Goal: Task Accomplishment & Management: Manage account settings

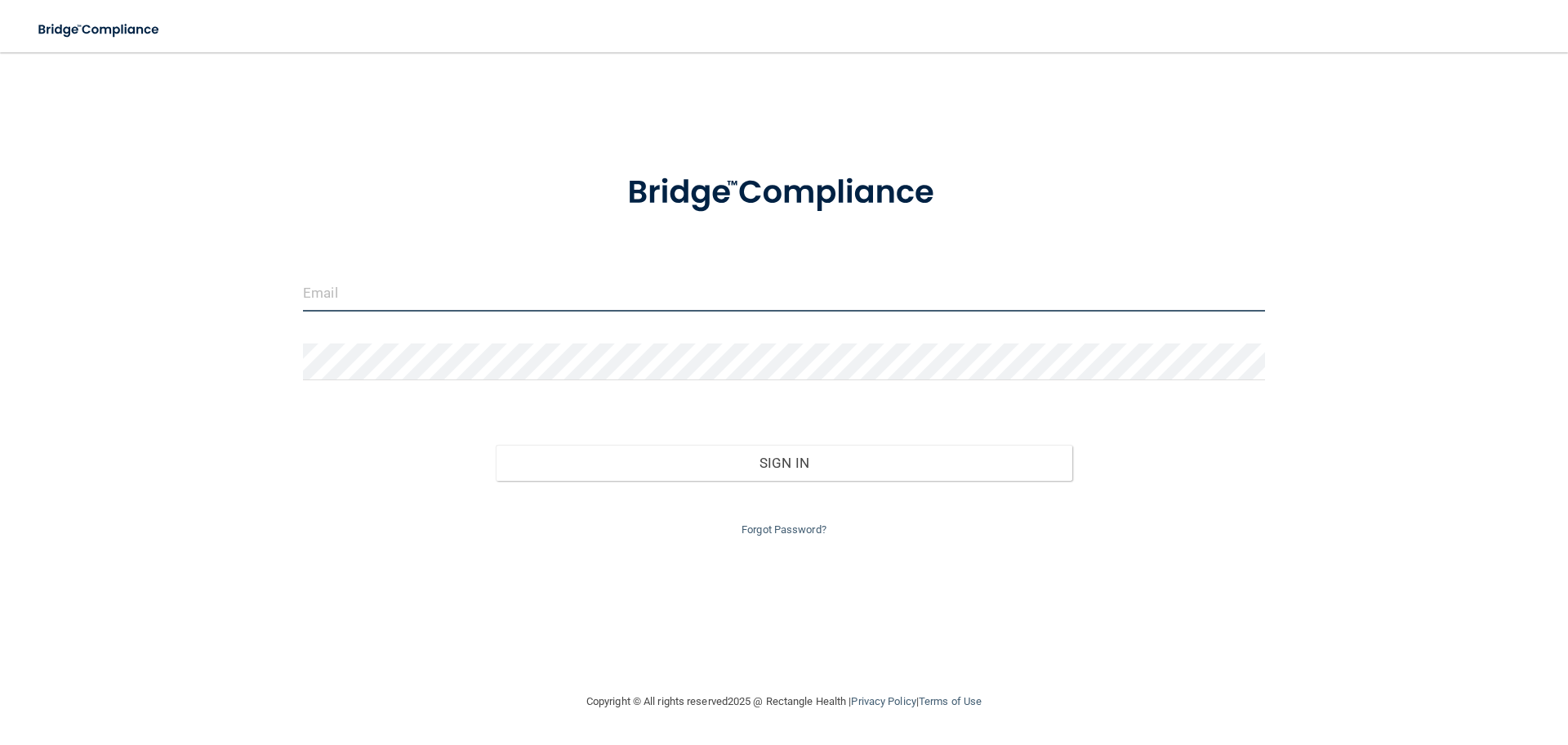
click at [421, 293] on input "email" at bounding box center [784, 293] width 962 height 37
type input "[EMAIL_ADDRESS][DOMAIN_NAME]"
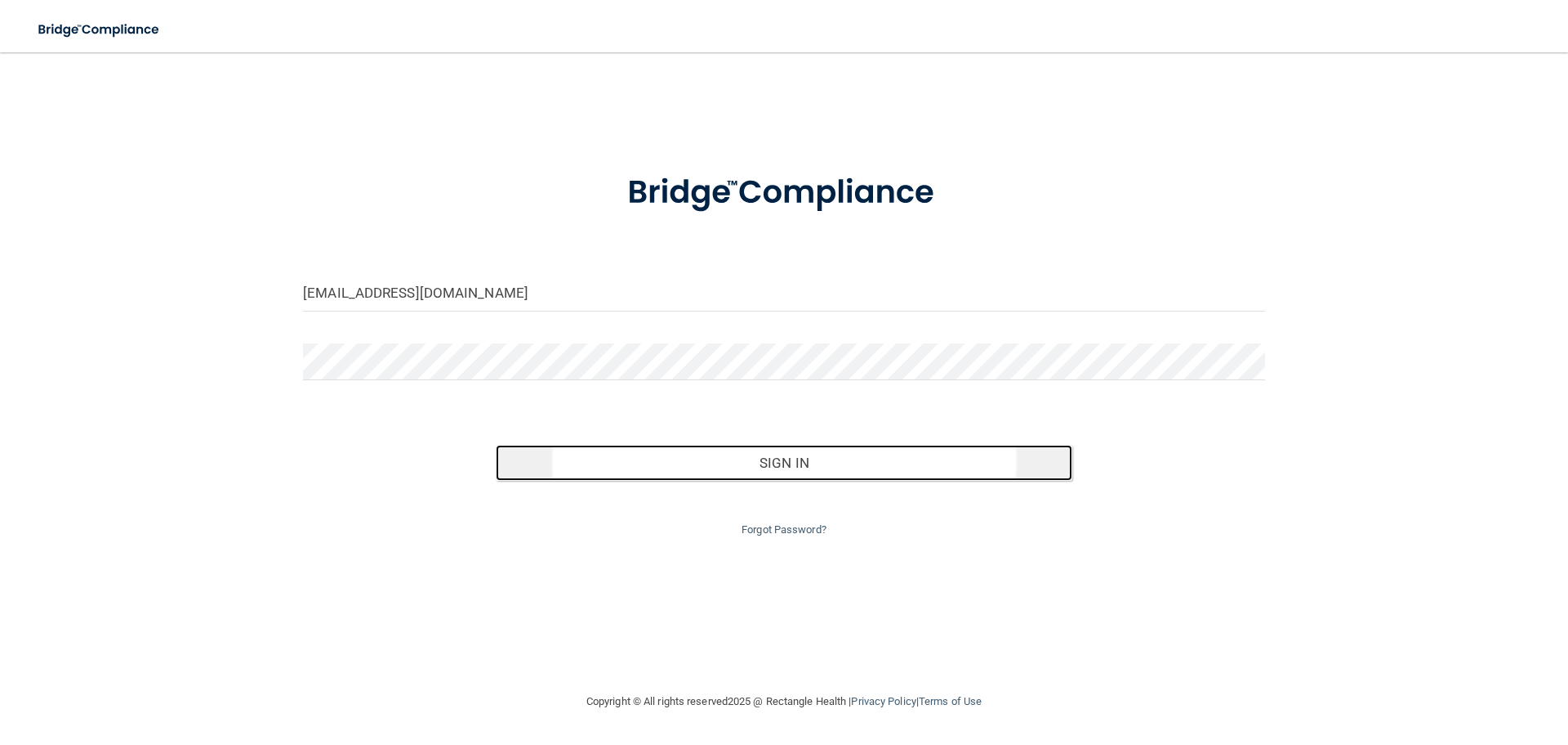
click at [784, 464] on button "Sign In" at bounding box center [784, 462] width 577 height 36
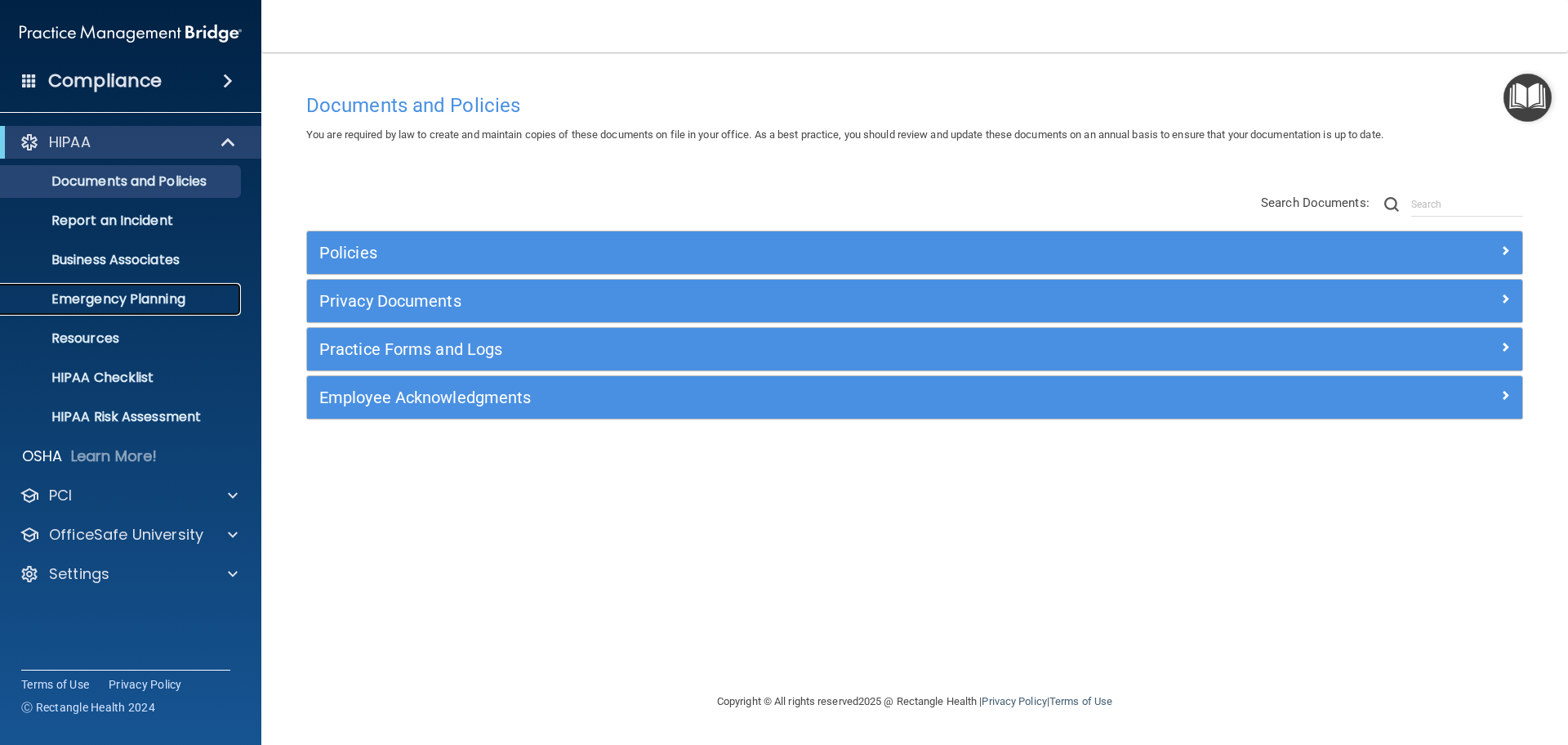
click at [125, 296] on p "Emergency Planning" at bounding box center [122, 299] width 223 height 16
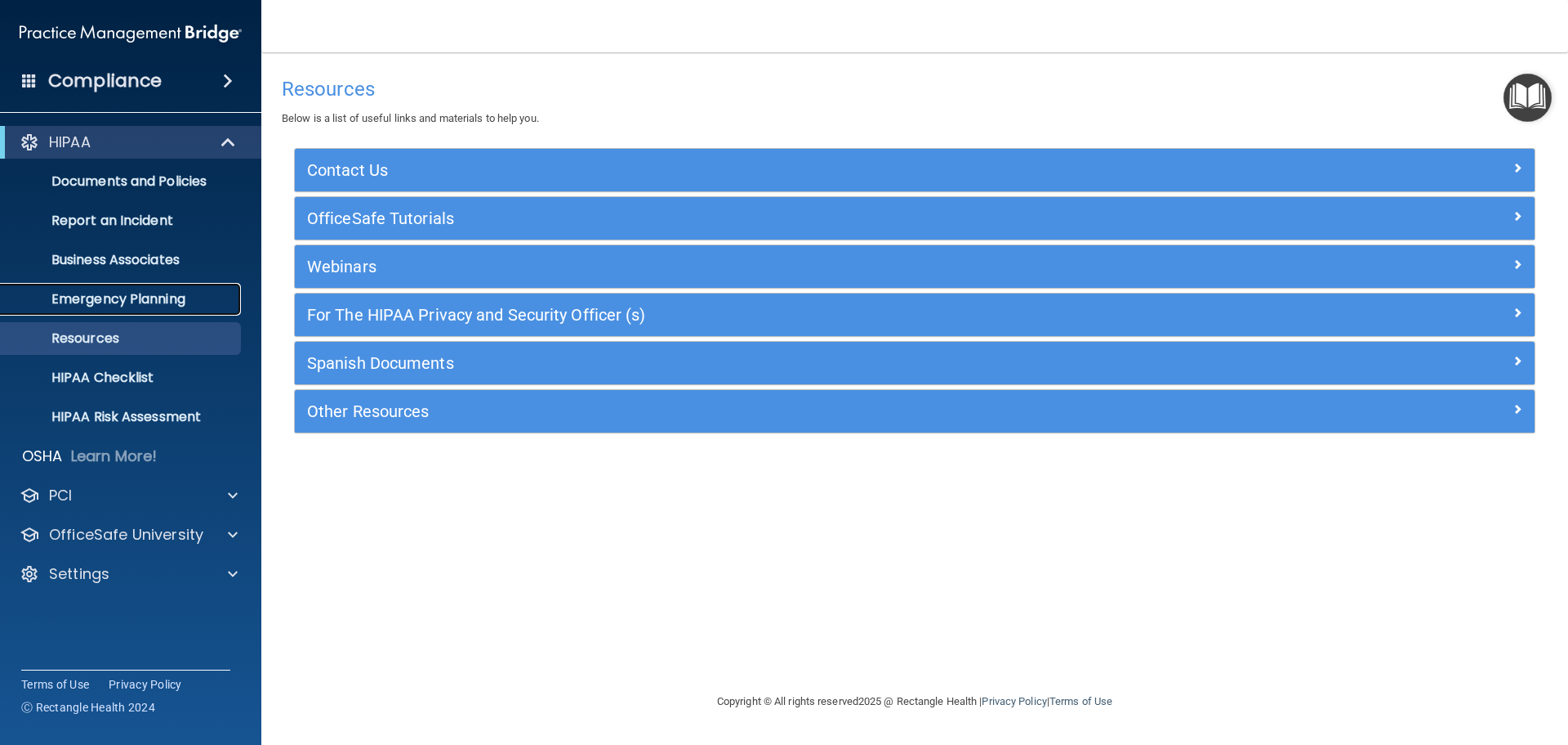
click at [147, 300] on p "Emergency Planning" at bounding box center [122, 299] width 223 height 16
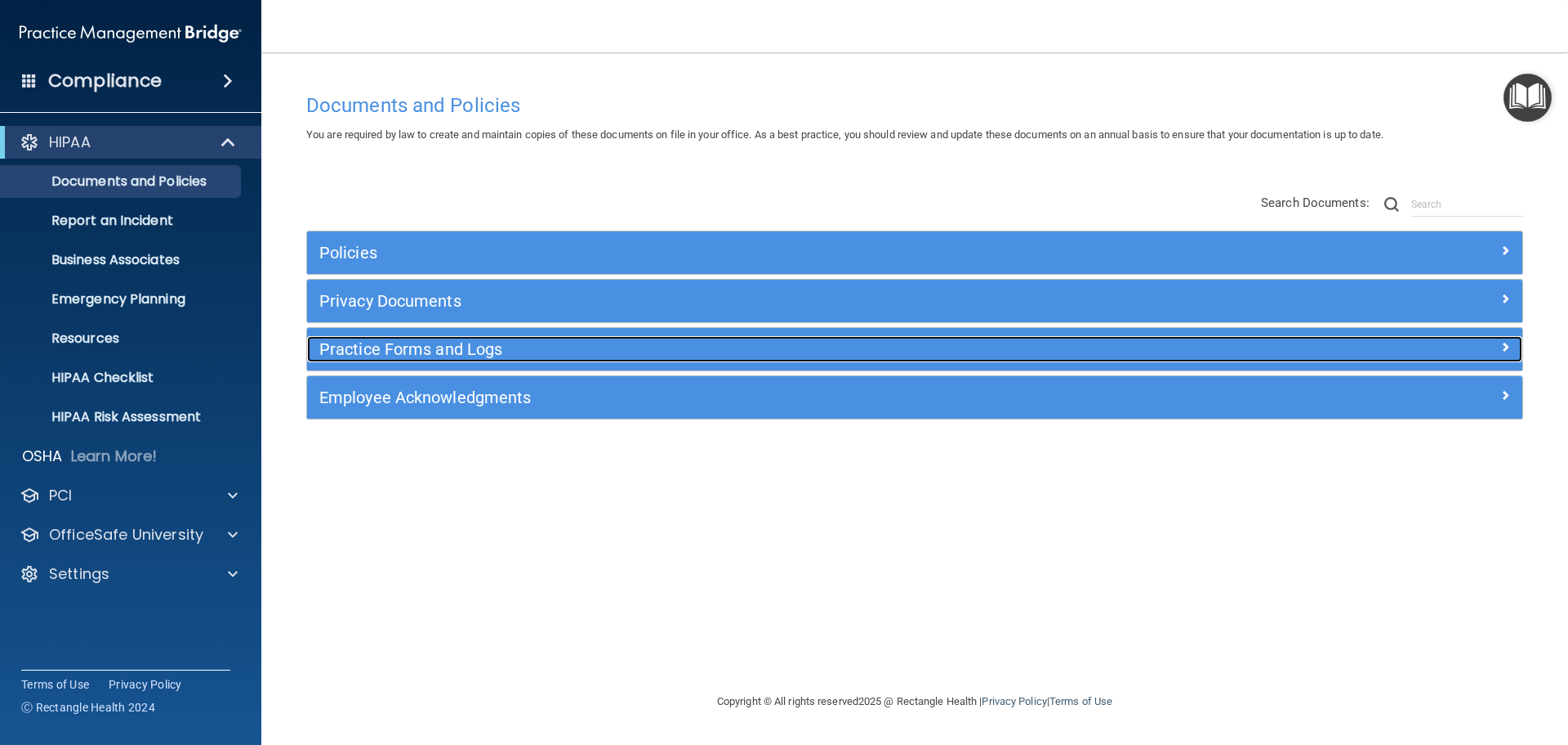
click at [408, 348] on h5 "Practice Forms and Logs" at bounding box center [763, 348] width 887 height 18
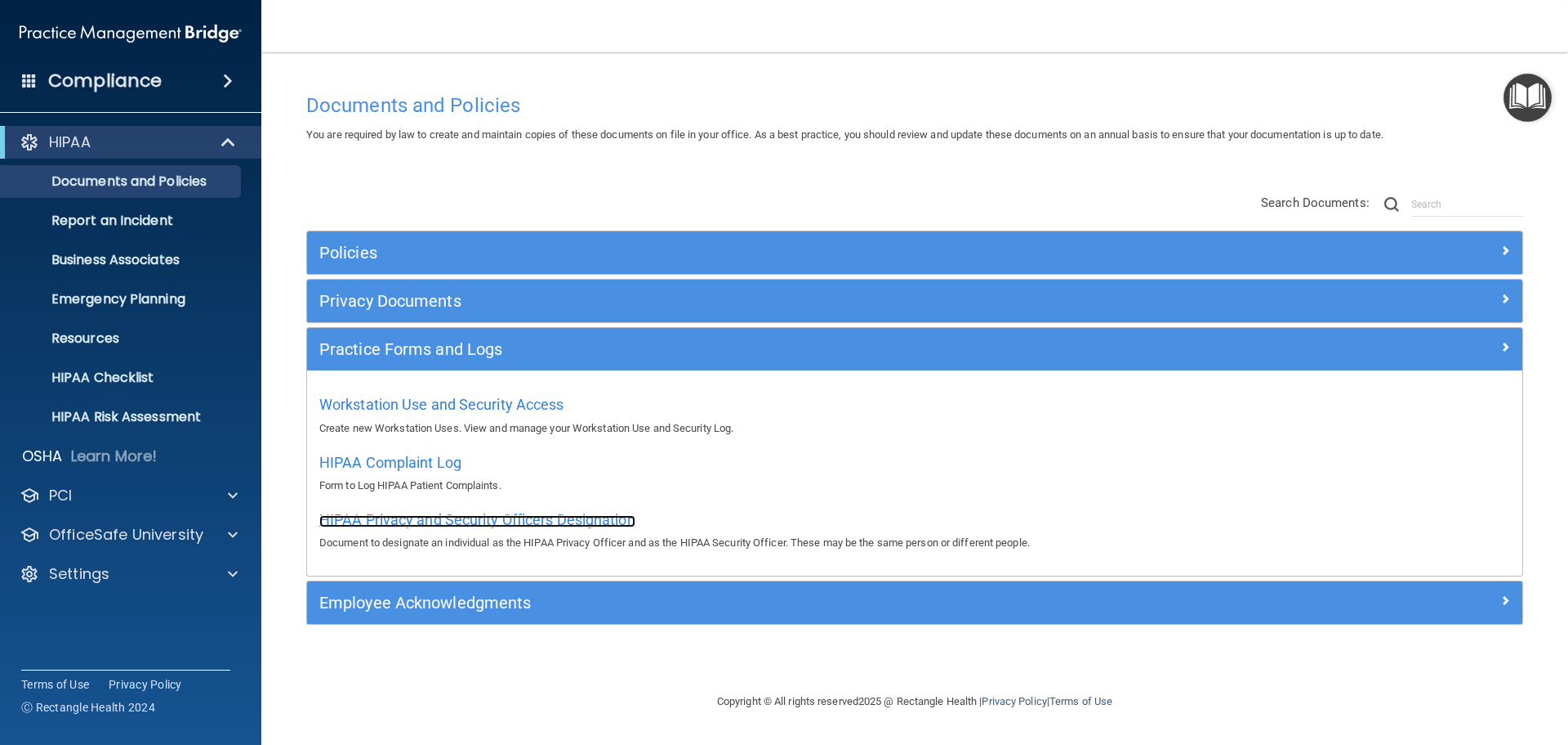
click at [553, 517] on span "HIPAA Privacy and Security Officers Designation" at bounding box center [477, 520] width 316 height 17
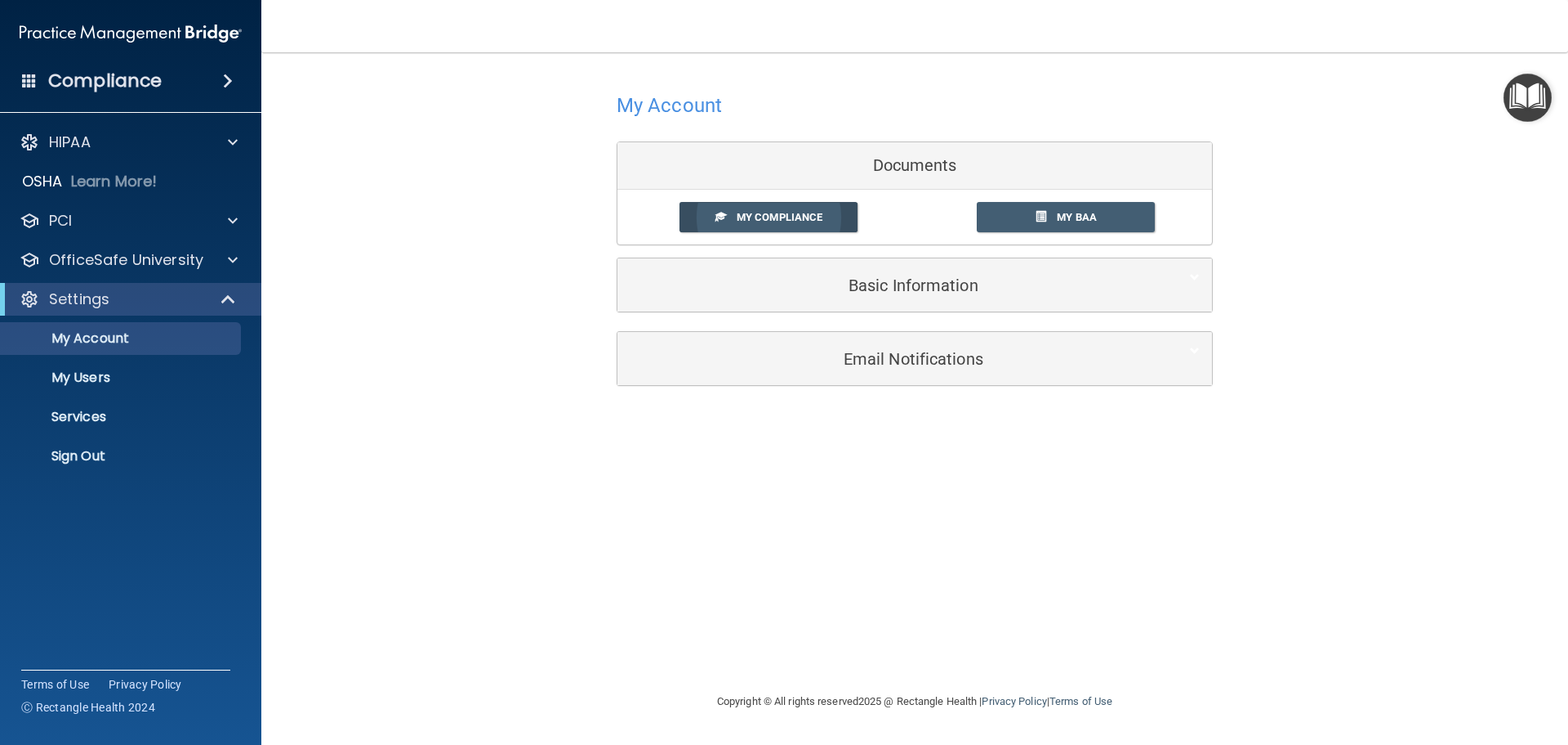
click at [786, 208] on link "My Compliance" at bounding box center [769, 217] width 179 height 30
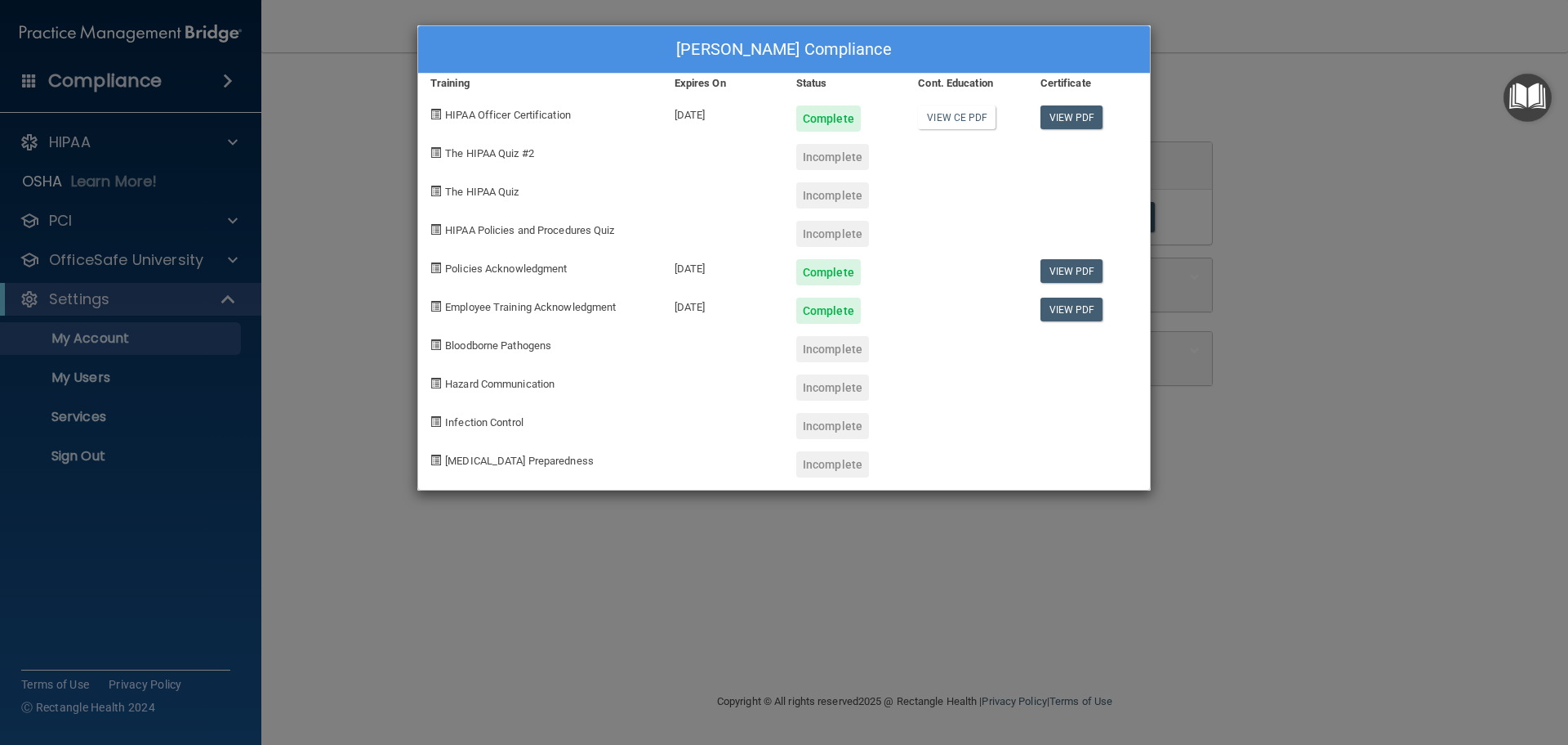
click at [872, 582] on div "[PERSON_NAME] Compliance Training Expires On Status Cont. Education Certificate…" at bounding box center [784, 372] width 1568 height 745
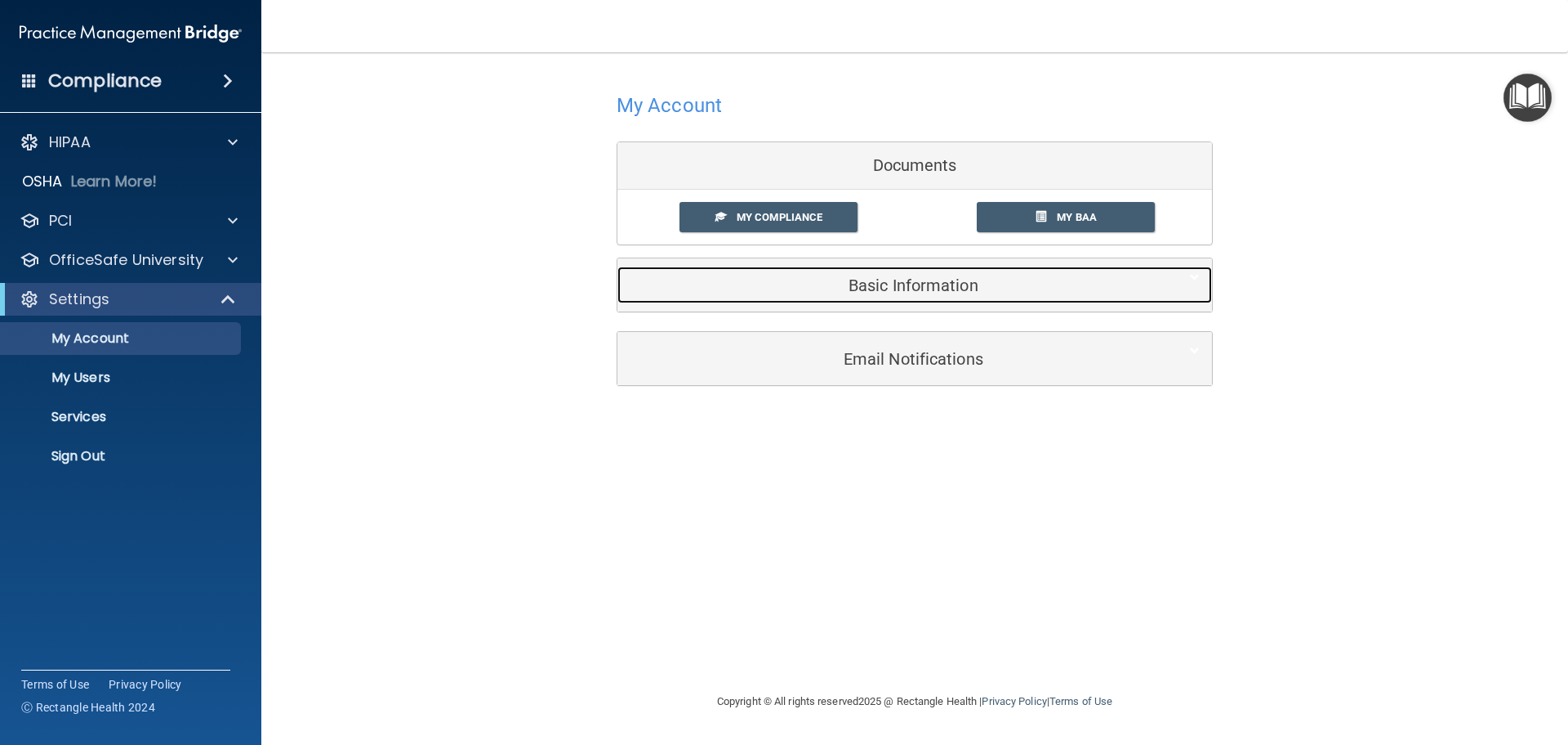
click at [912, 281] on h5 "Basic Information" at bounding box center [889, 284] width 520 height 18
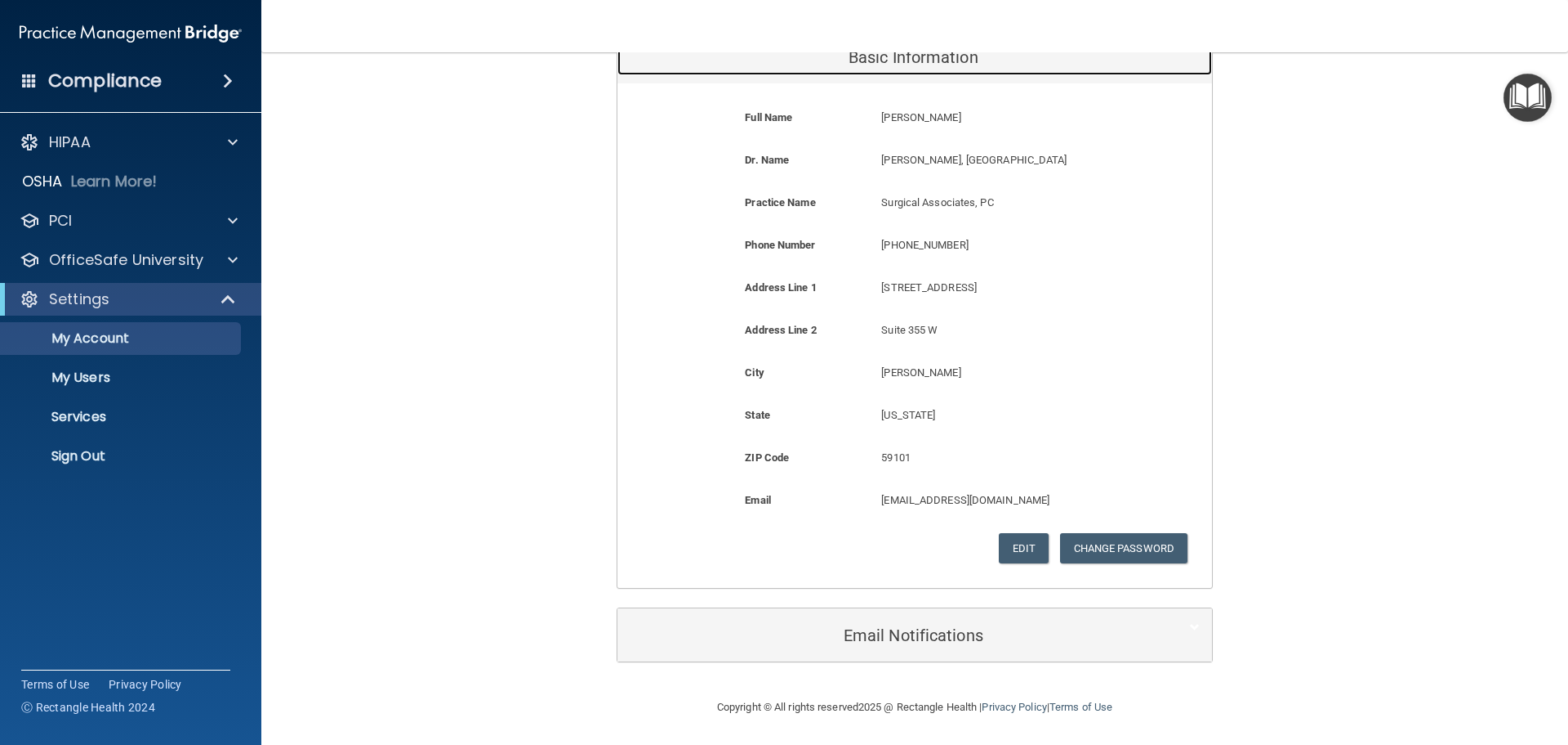
scroll to position [229, 0]
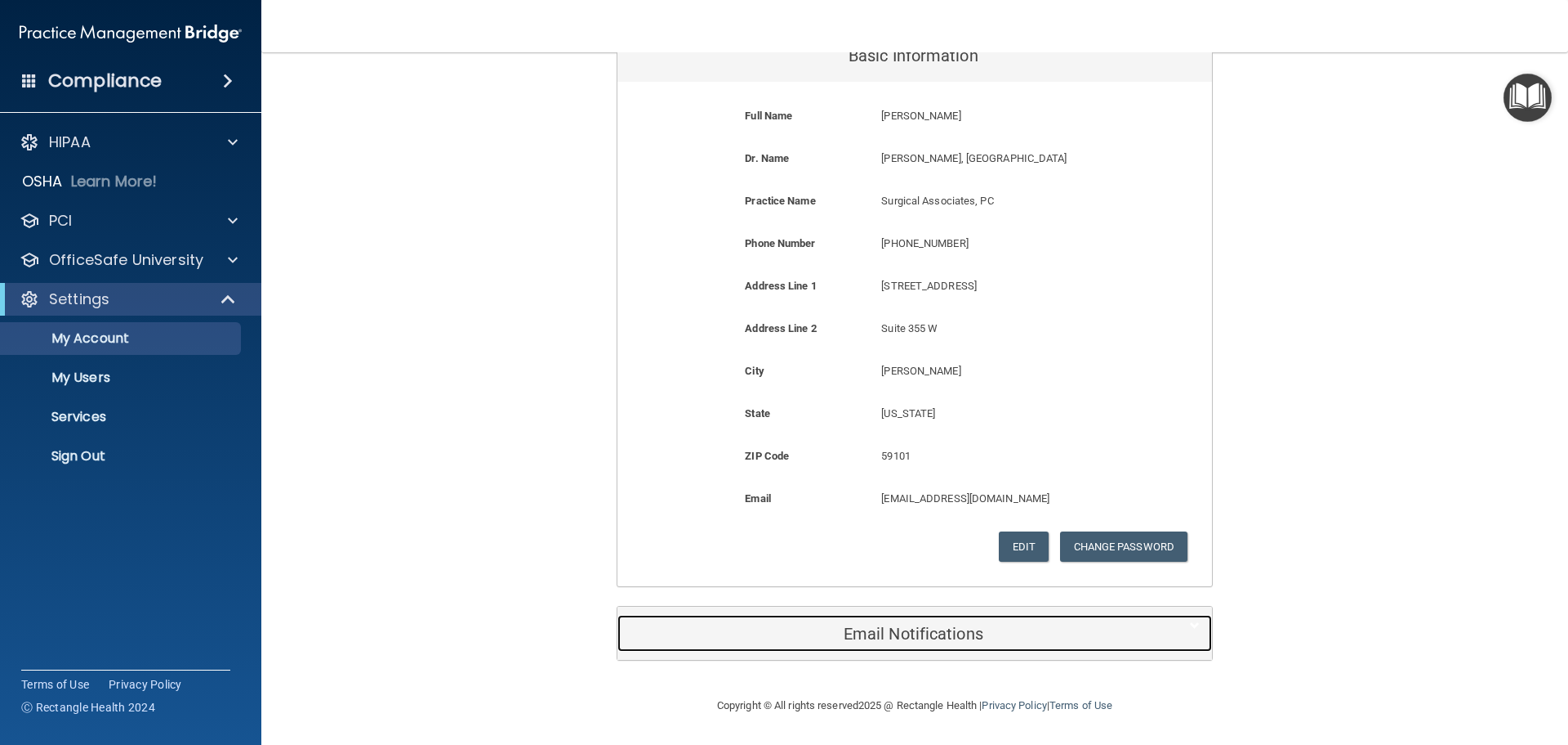
click at [916, 635] on h5 "Email Notifications" at bounding box center [889, 633] width 520 height 18
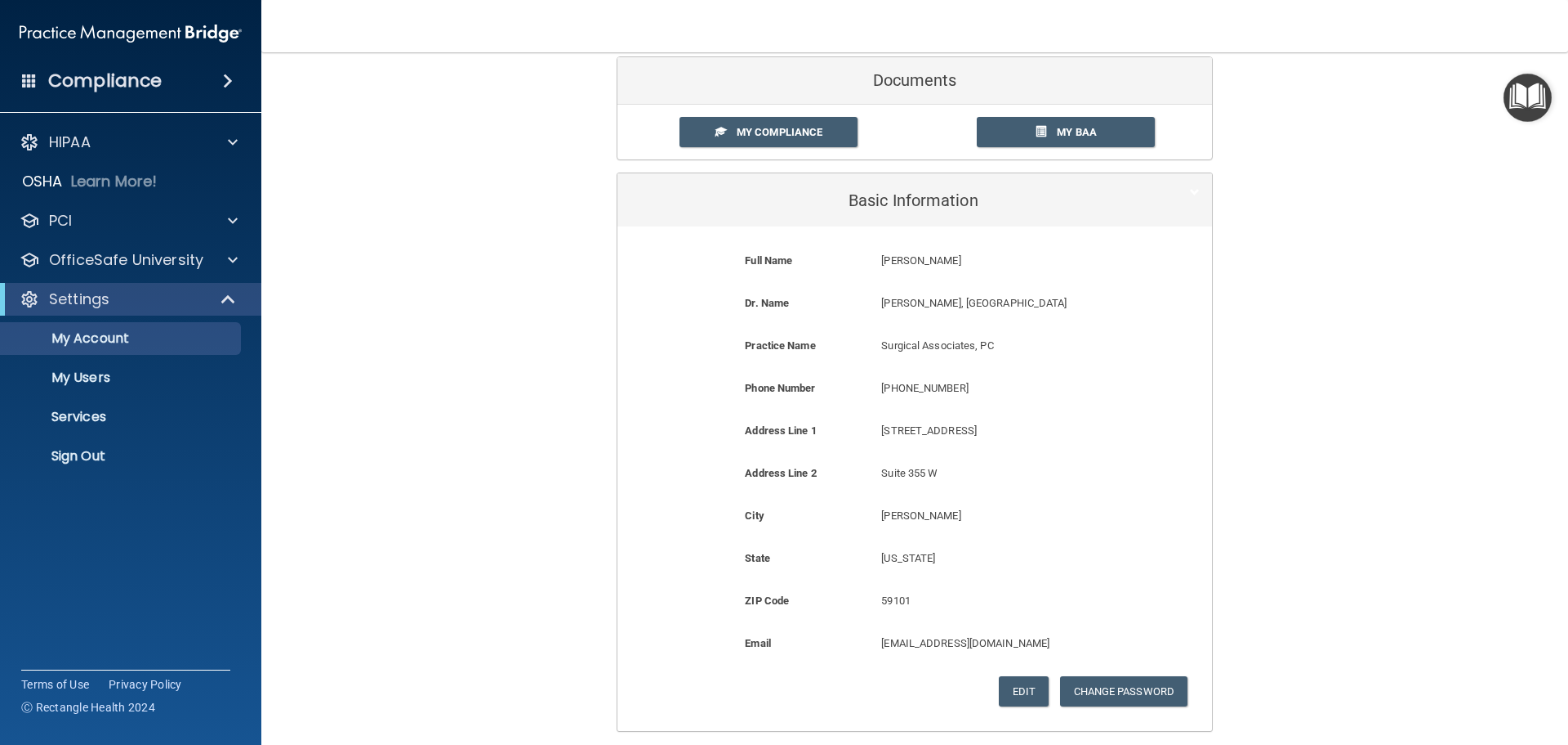
scroll to position [0, 0]
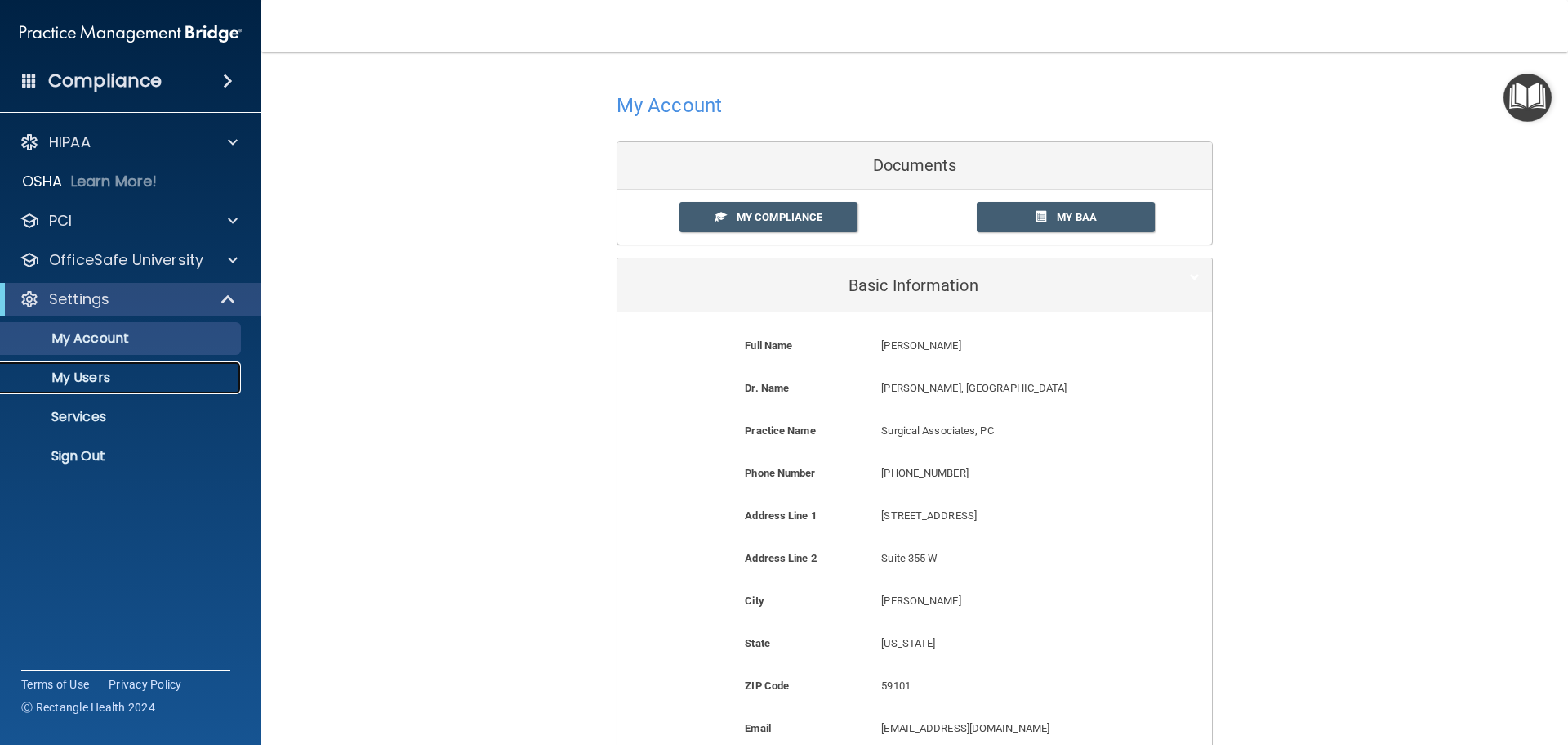
click at [85, 374] on p "My Users" at bounding box center [122, 377] width 223 height 16
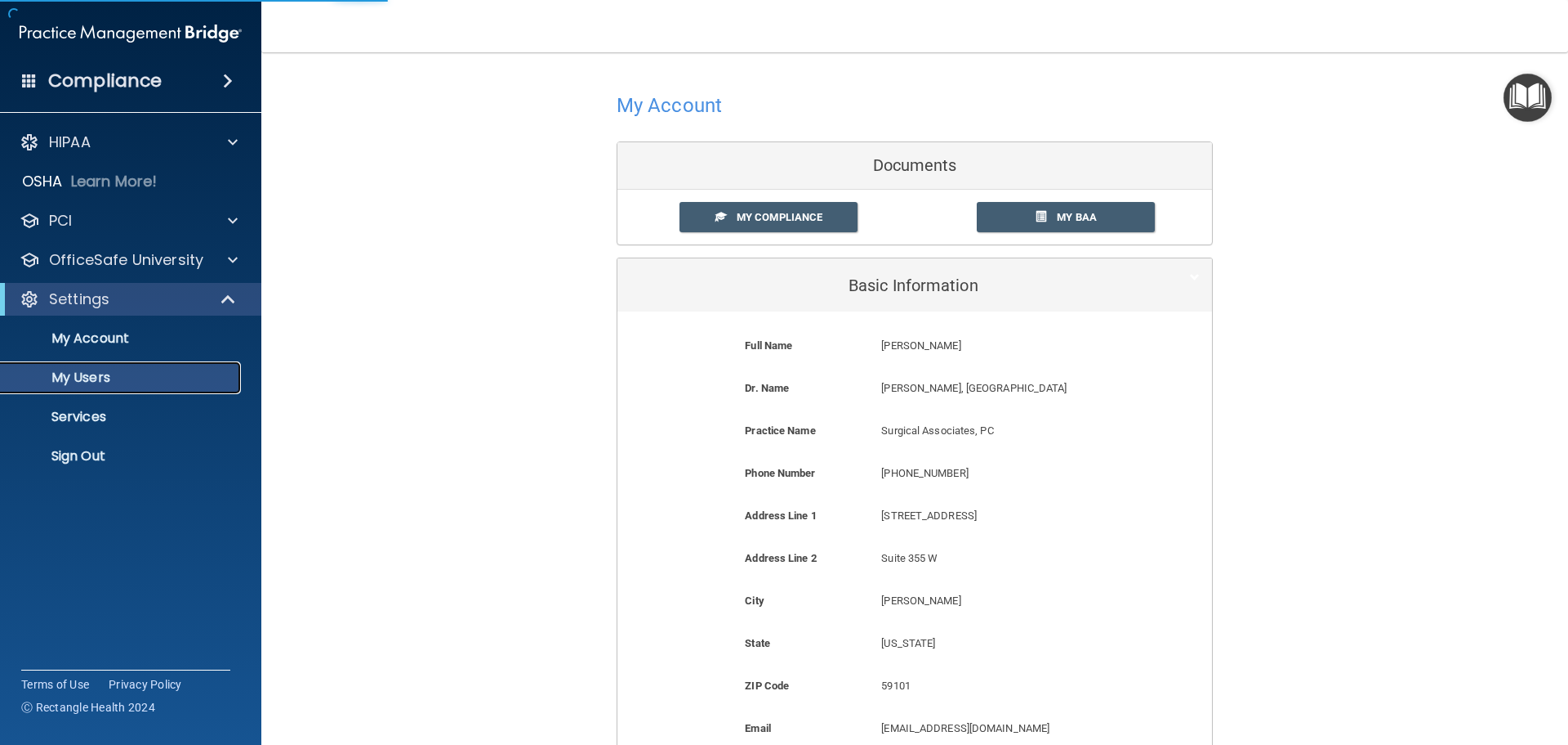
select select "20"
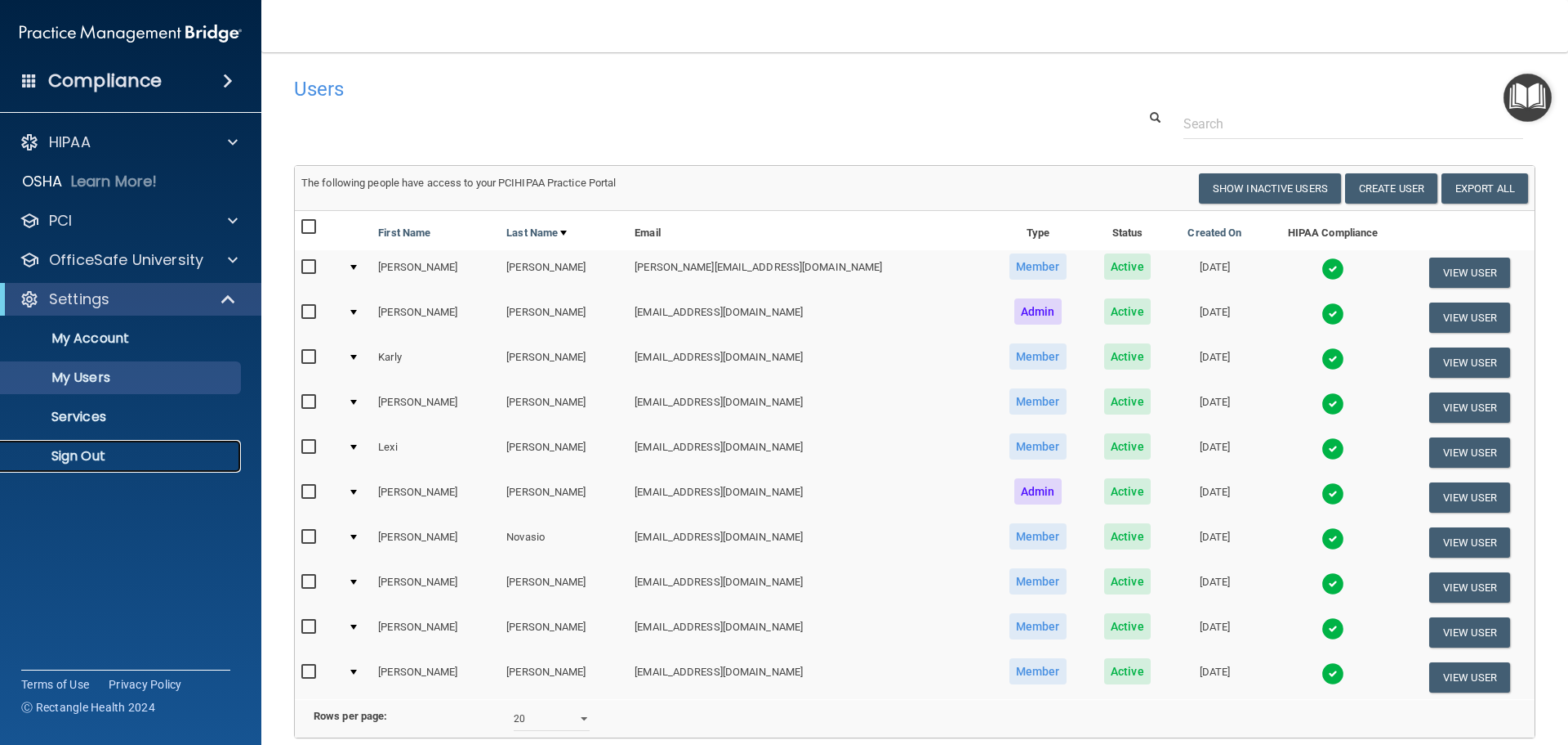
click at [61, 451] on p "Sign Out" at bounding box center [122, 456] width 223 height 16
